Goal: Transaction & Acquisition: Purchase product/service

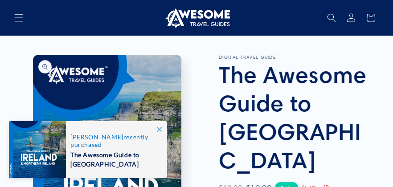
click at [161, 128] on icon at bounding box center [159, 129] width 5 height 5
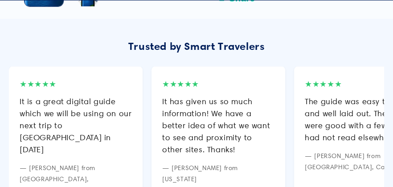
scroll to position [1011, 0]
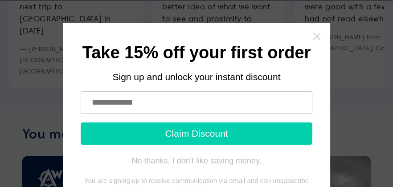
click at [314, 37] on icon "Close widget" at bounding box center [317, 36] width 9 height 9
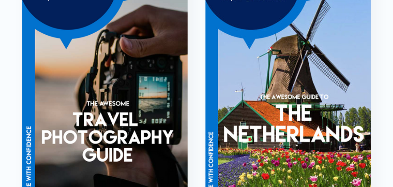
scroll to position [1546, 0]
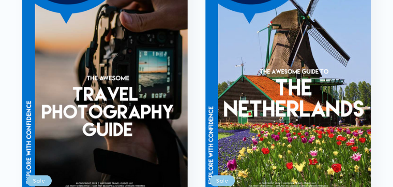
drag, startPoint x: 379, startPoint y: 0, endPoint x: 158, endPoint y: 167, distance: 277.0
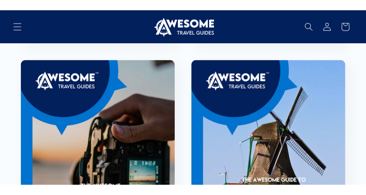
scroll to position [1427, 0]
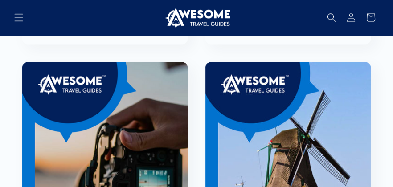
click at [383, 64] on product-recommendations "You may also like Packing Guide Sale Packing Guide Regular price $9.99 USD Regu…" at bounding box center [196, 45] width 393 height 704
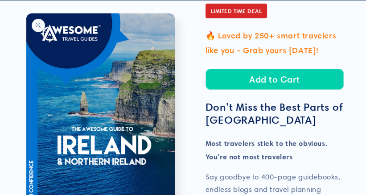
scroll to position [238, 0]
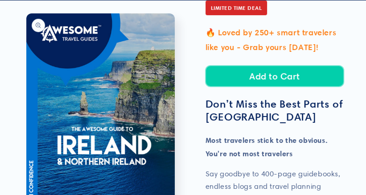
click at [267, 66] on button "Add to Cart" at bounding box center [275, 76] width 139 height 21
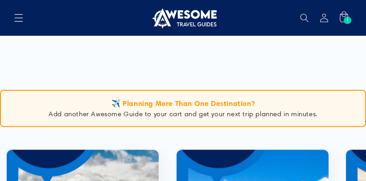
scroll to position [475, 0]
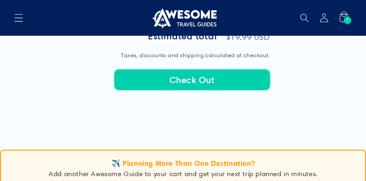
click at [184, 76] on button "Check Out" at bounding box center [192, 79] width 156 height 21
